Goal: Complete application form

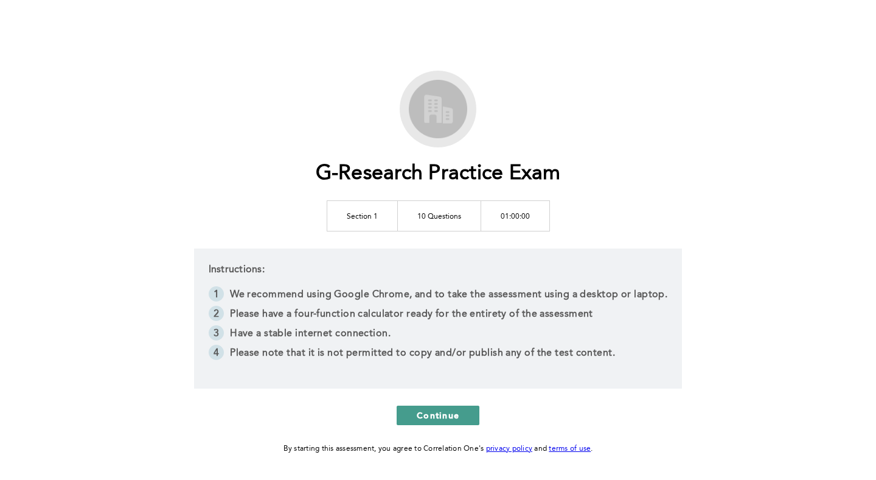
click at [418, 413] on span "Continue" at bounding box center [438, 415] width 43 height 12
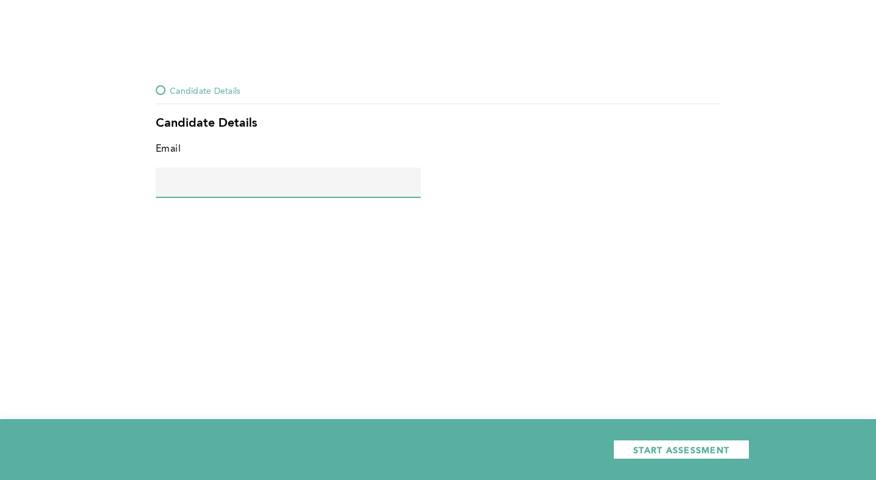
click at [301, 186] on input "text" at bounding box center [288, 181] width 265 height 29
click at [545, 201] on div "Email error placeholder" at bounding box center [438, 180] width 565 height 78
